Goal: Task Accomplishment & Management: Manage account settings

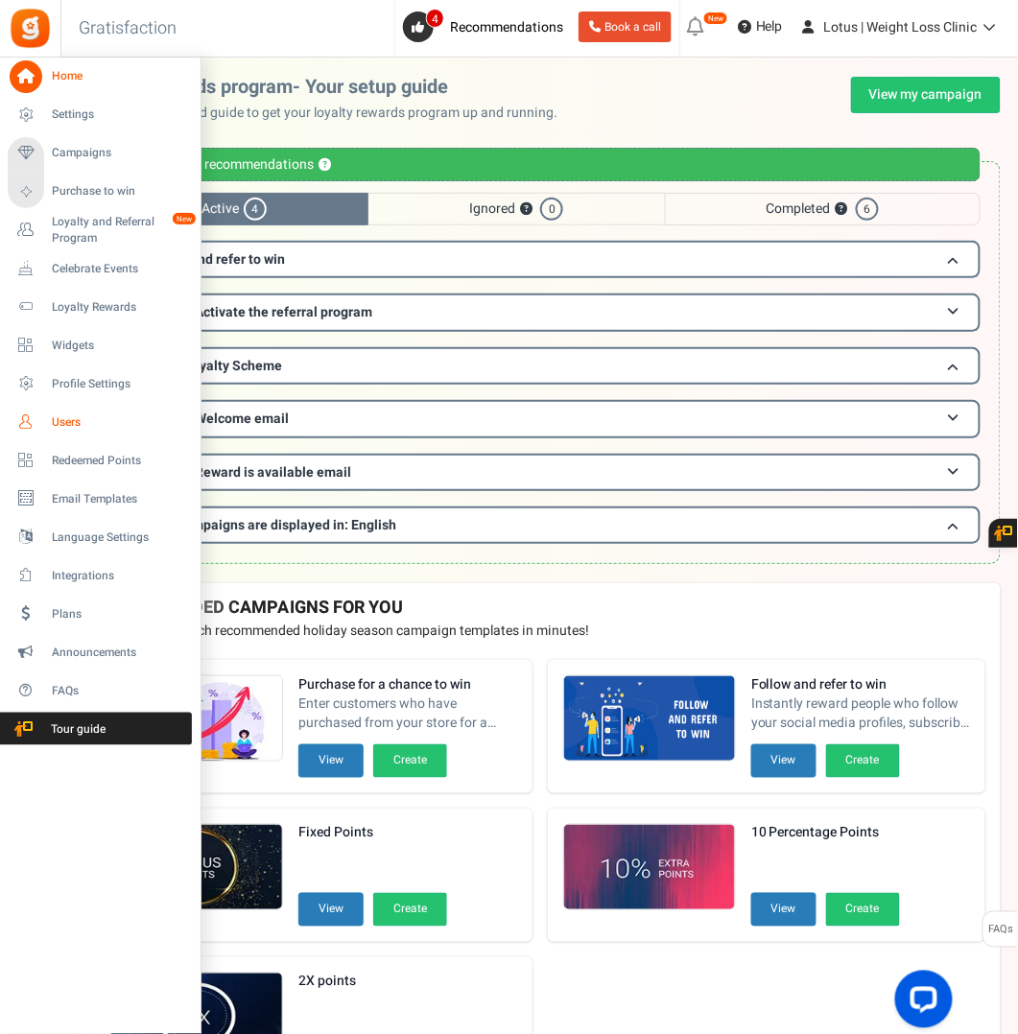
click at [65, 414] on span "Users" at bounding box center [119, 422] width 134 height 16
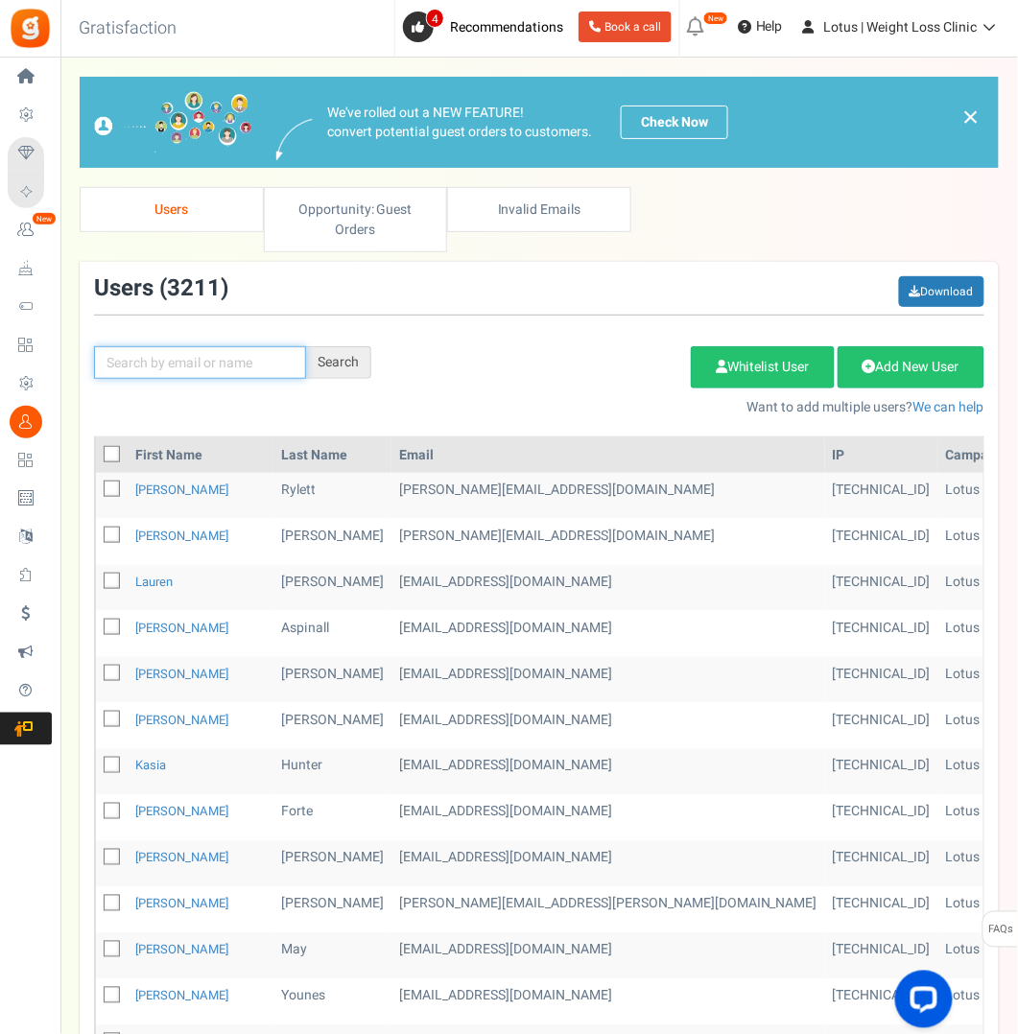
click at [234, 361] on input "text" at bounding box center [200, 362] width 212 height 33
paste input "[EMAIL_ADDRESS][DOMAIN_NAME]"
type input "[EMAIL_ADDRESS][DOMAIN_NAME]"
click at [335, 364] on div "Search" at bounding box center [338, 362] width 65 height 33
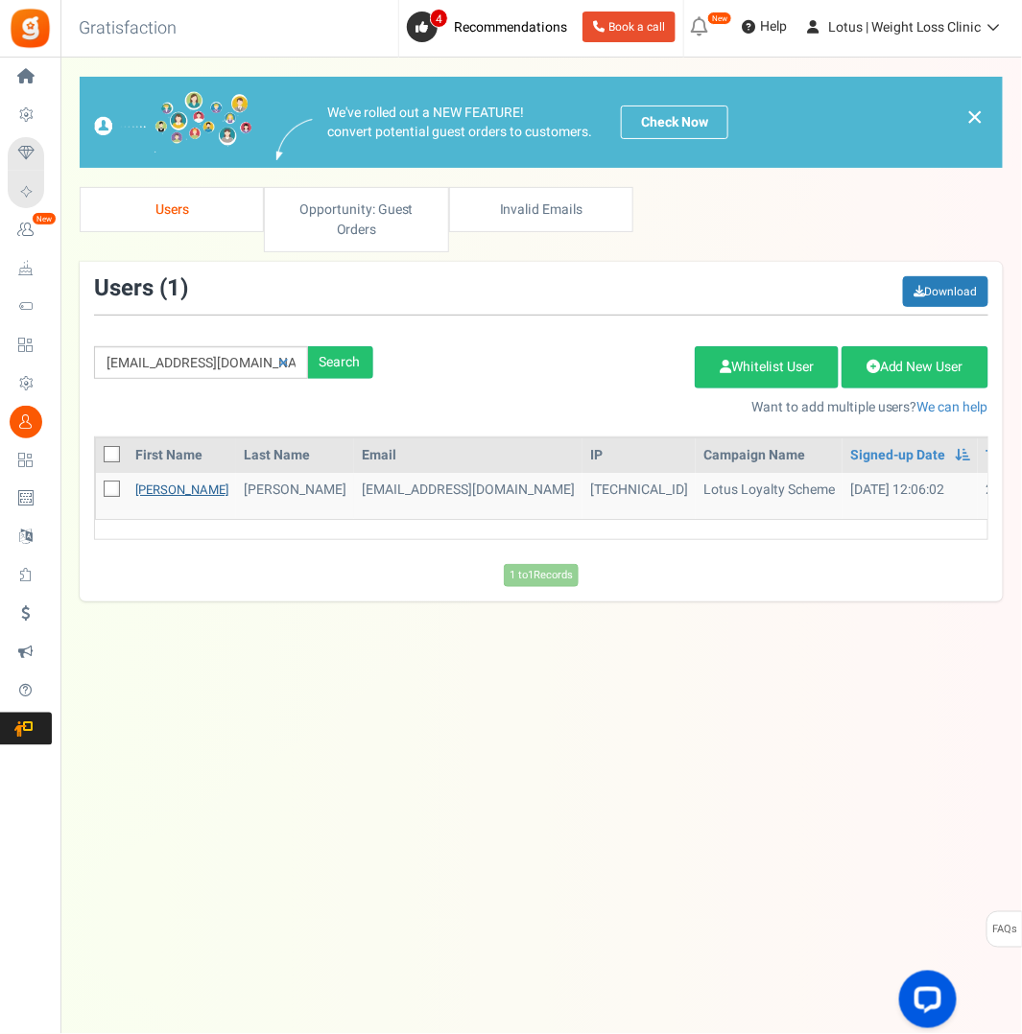
click at [150, 481] on link "[PERSON_NAME]" at bounding box center [181, 490] width 93 height 18
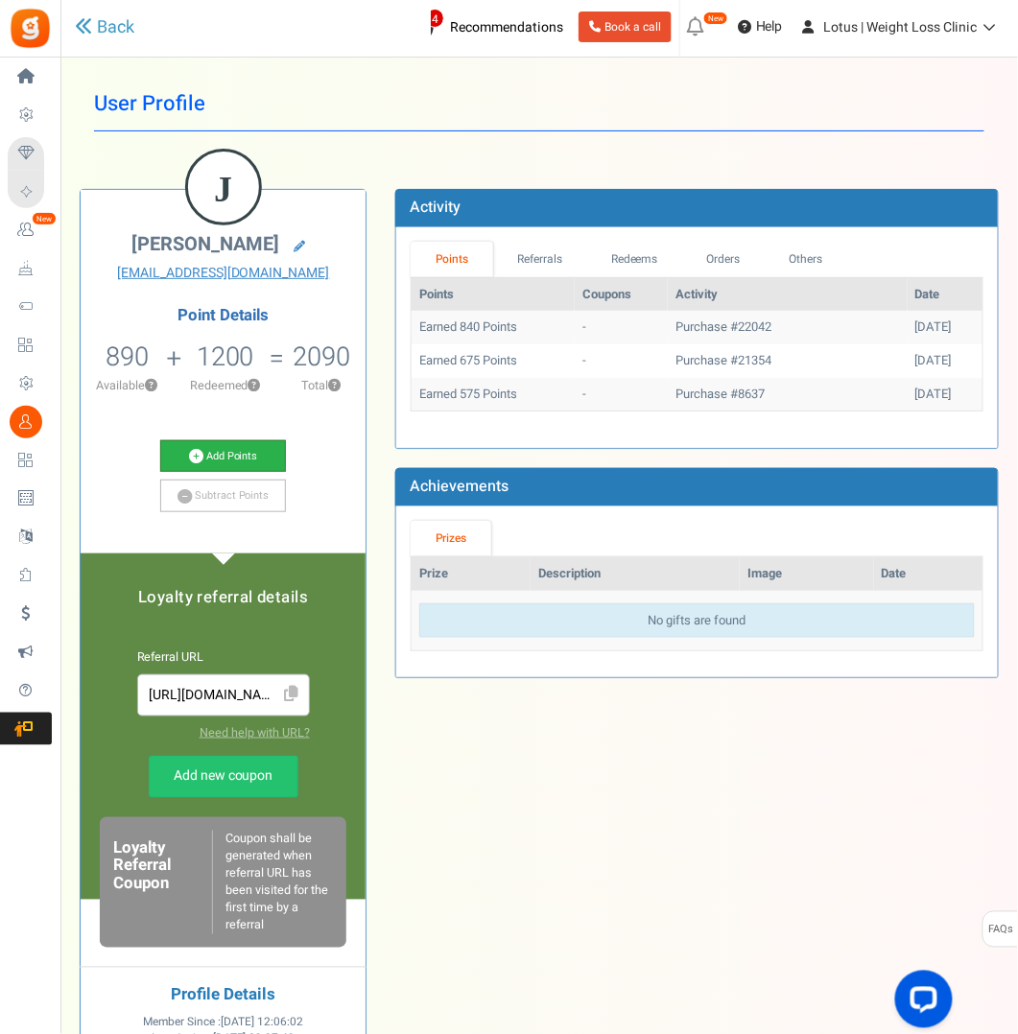
click at [223, 457] on link "Add Points" at bounding box center [223, 456] width 126 height 33
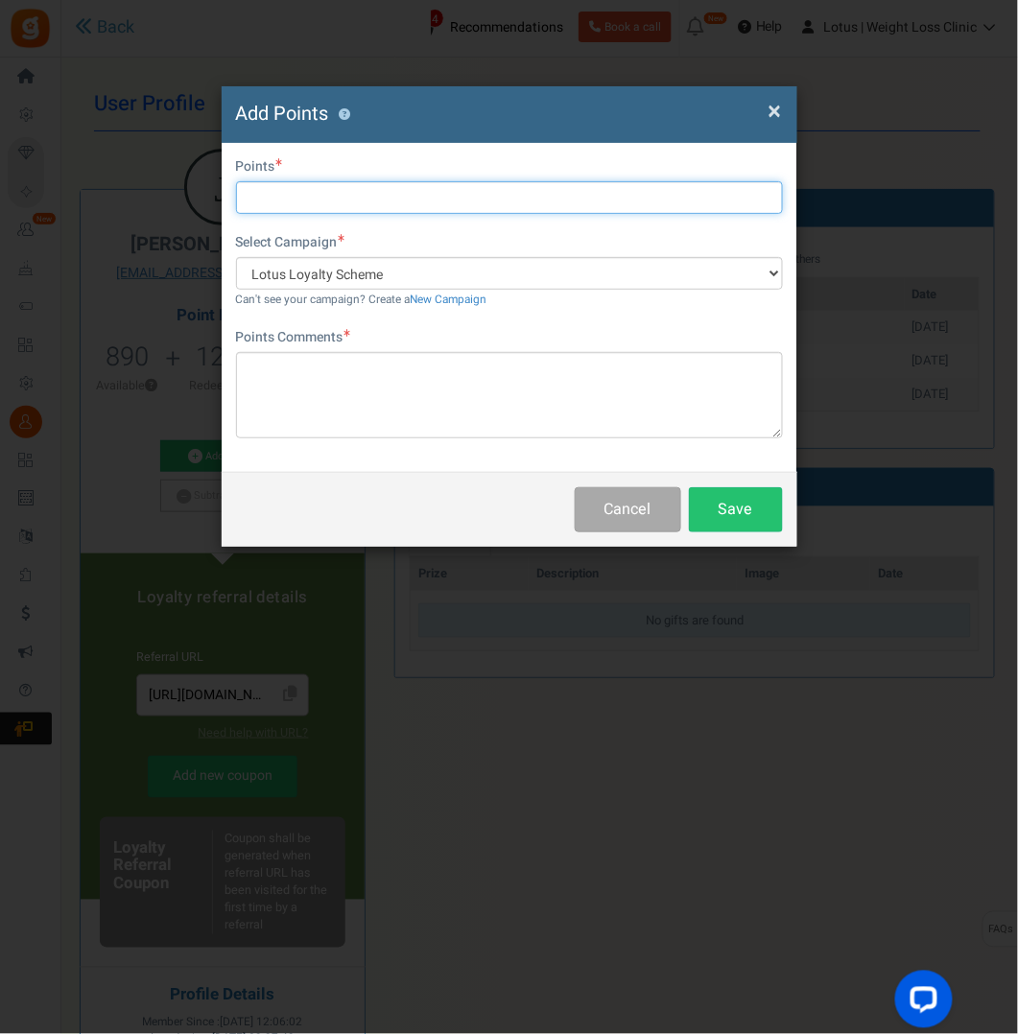
click at [290, 195] on input "text" at bounding box center [509, 197] width 547 height 33
type input "1500"
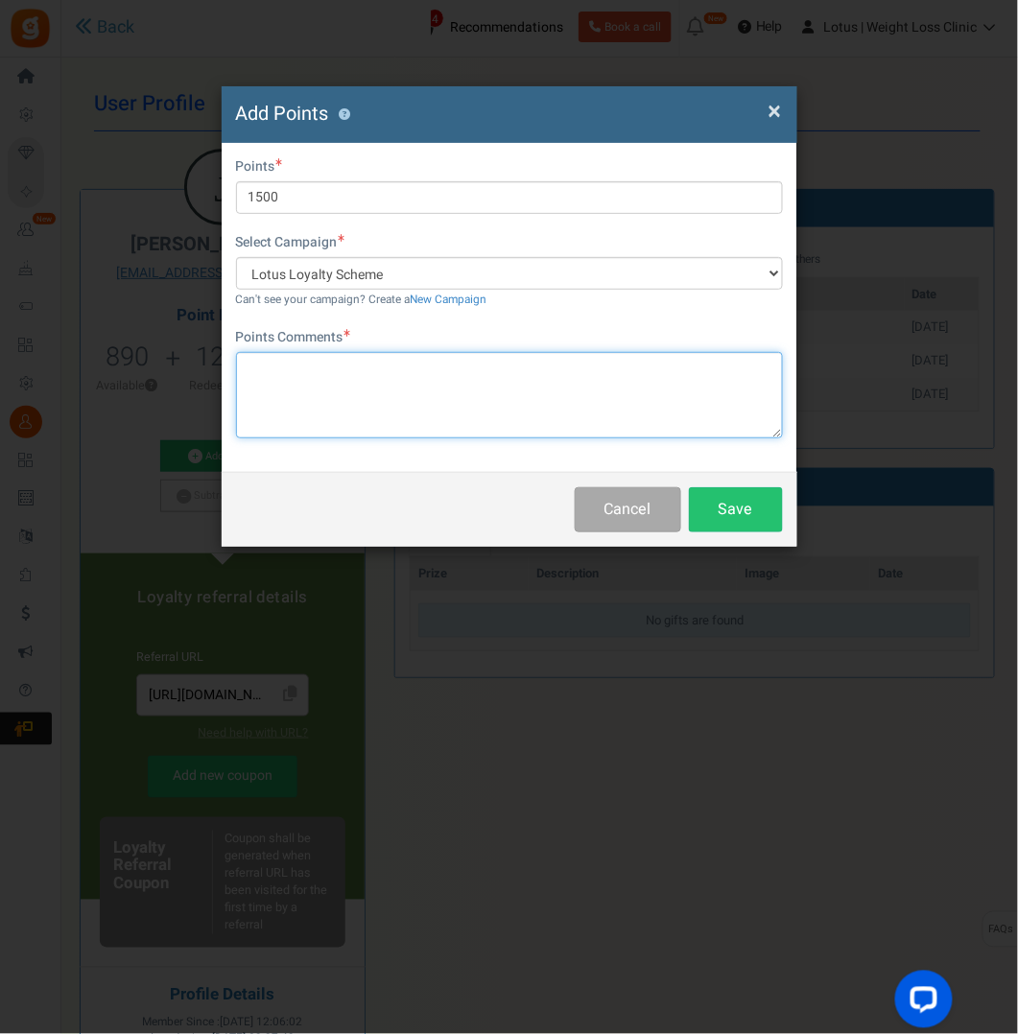
click at [282, 368] on textarea at bounding box center [509, 395] width 547 height 86
click at [345, 412] on textarea "credit refund for dose ajustment" at bounding box center [509, 395] width 547 height 86
type textarea "credit refund for dose adjustment"
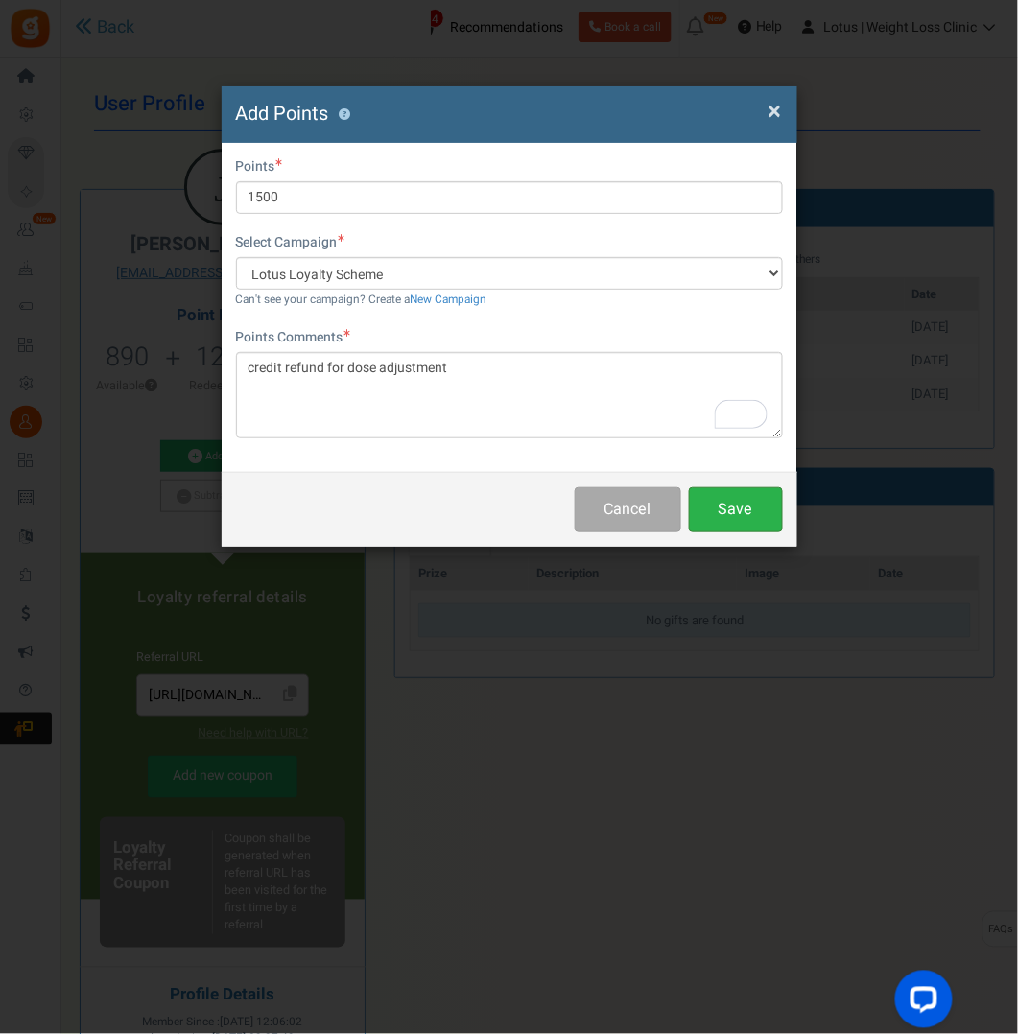
click at [744, 505] on button "Save" at bounding box center [736, 509] width 94 height 45
